Goal: Information Seeking & Learning: Learn about a topic

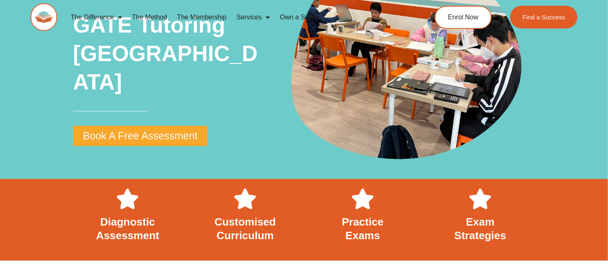
click at [254, 15] on link "Services" at bounding box center [252, 17] width 43 height 19
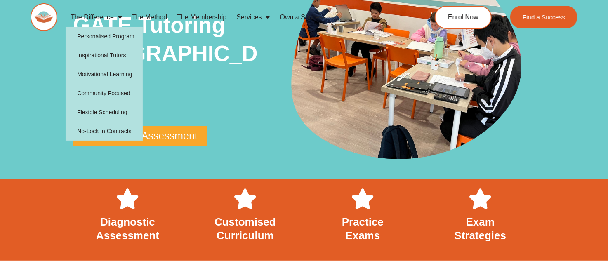
click at [111, 17] on link "The Difference" at bounding box center [96, 17] width 61 height 19
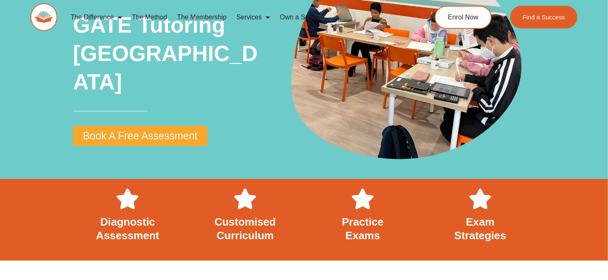
click at [111, 17] on link "The Difference" at bounding box center [96, 17] width 61 height 19
